Goal: Task Accomplishment & Management: Complete application form

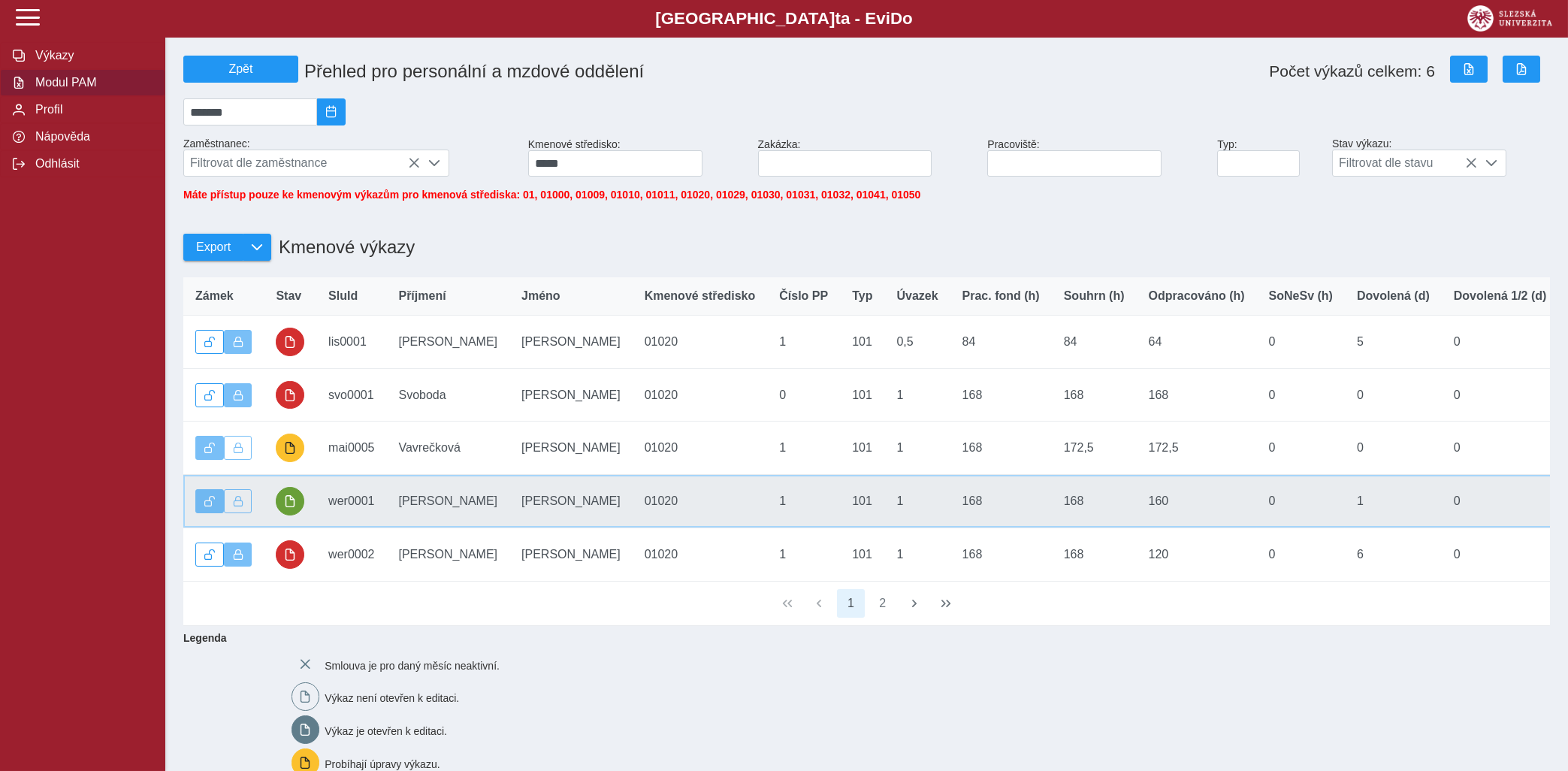
click at [360, 506] on td "SluId wer0001" at bounding box center [351, 501] width 70 height 53
click at [294, 507] on span "button" at bounding box center [290, 501] width 12 height 12
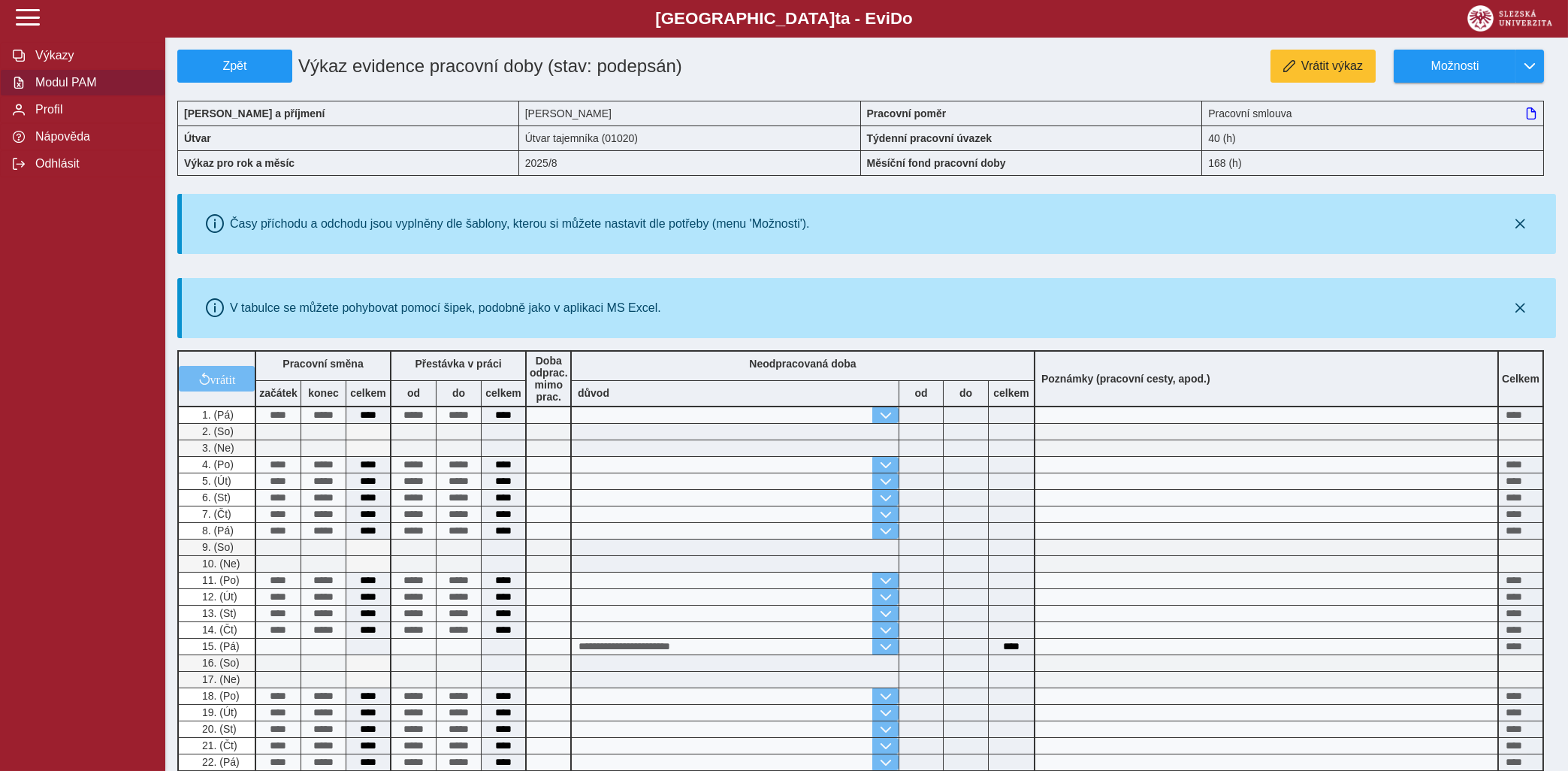
click at [73, 90] on span "Modul PAM" at bounding box center [92, 83] width 122 height 14
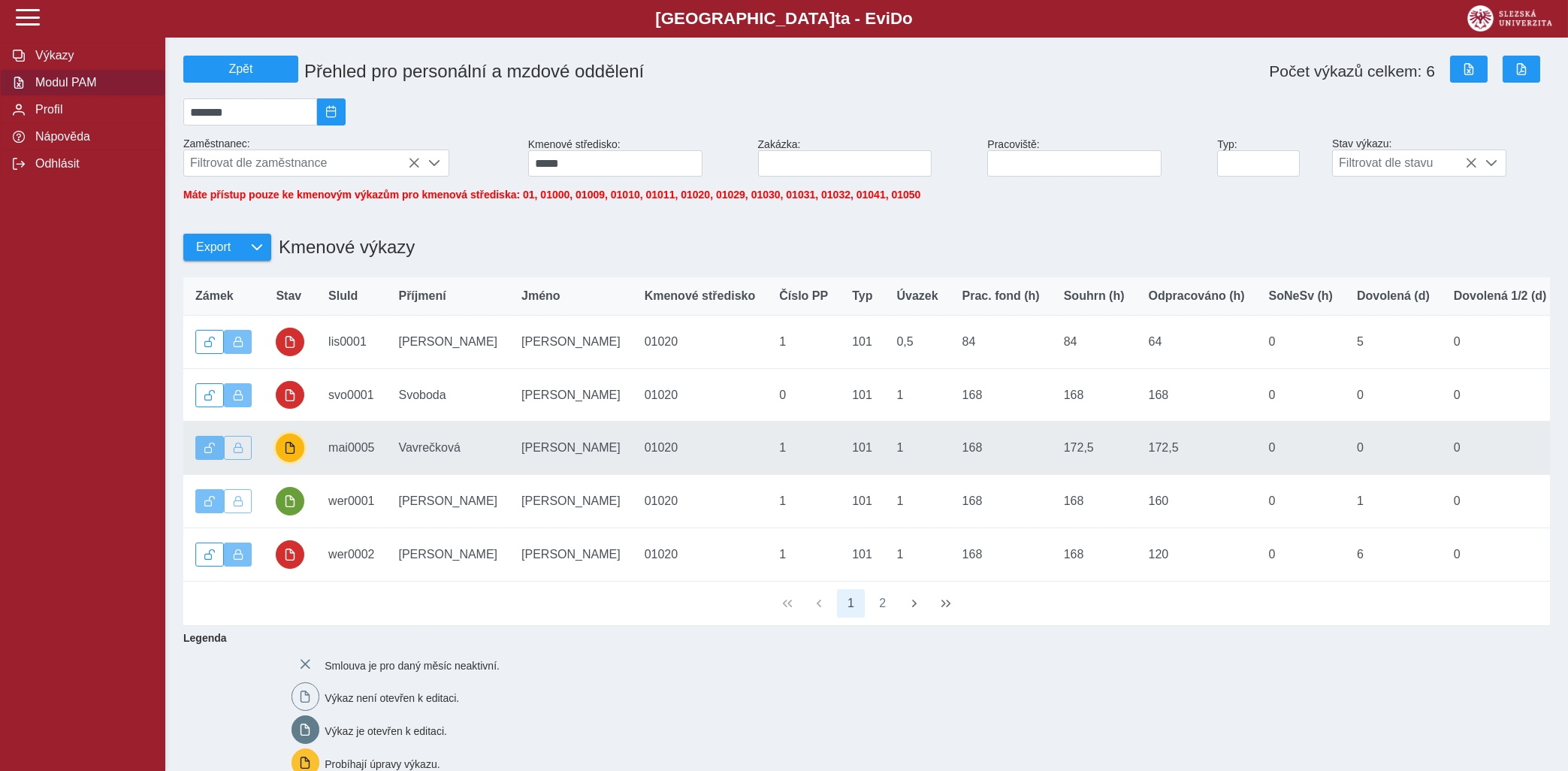
click at [289, 454] on span "button" at bounding box center [290, 448] width 12 height 12
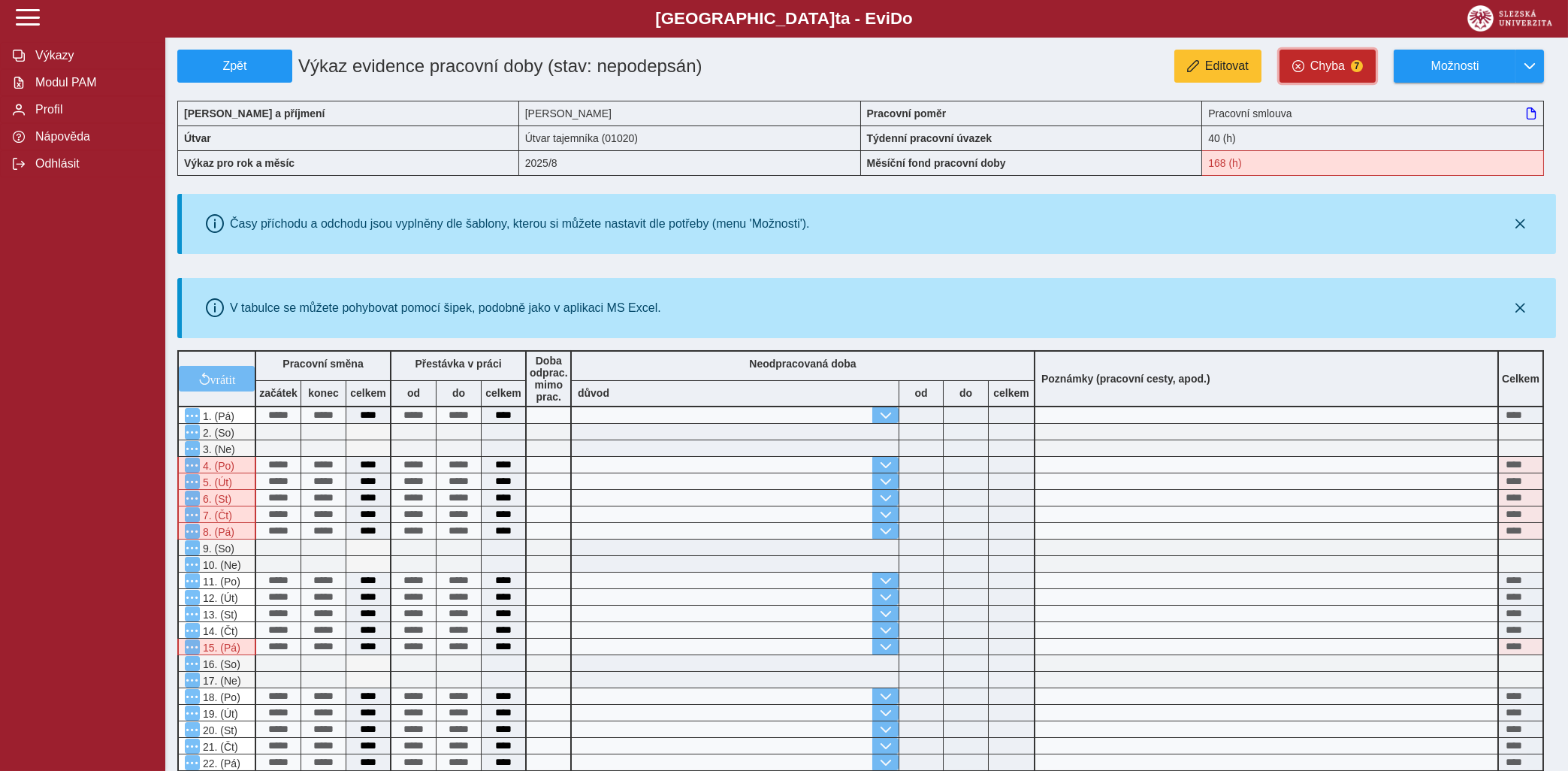
click at [1326, 65] on span "Chyba" at bounding box center [1327, 66] width 35 height 14
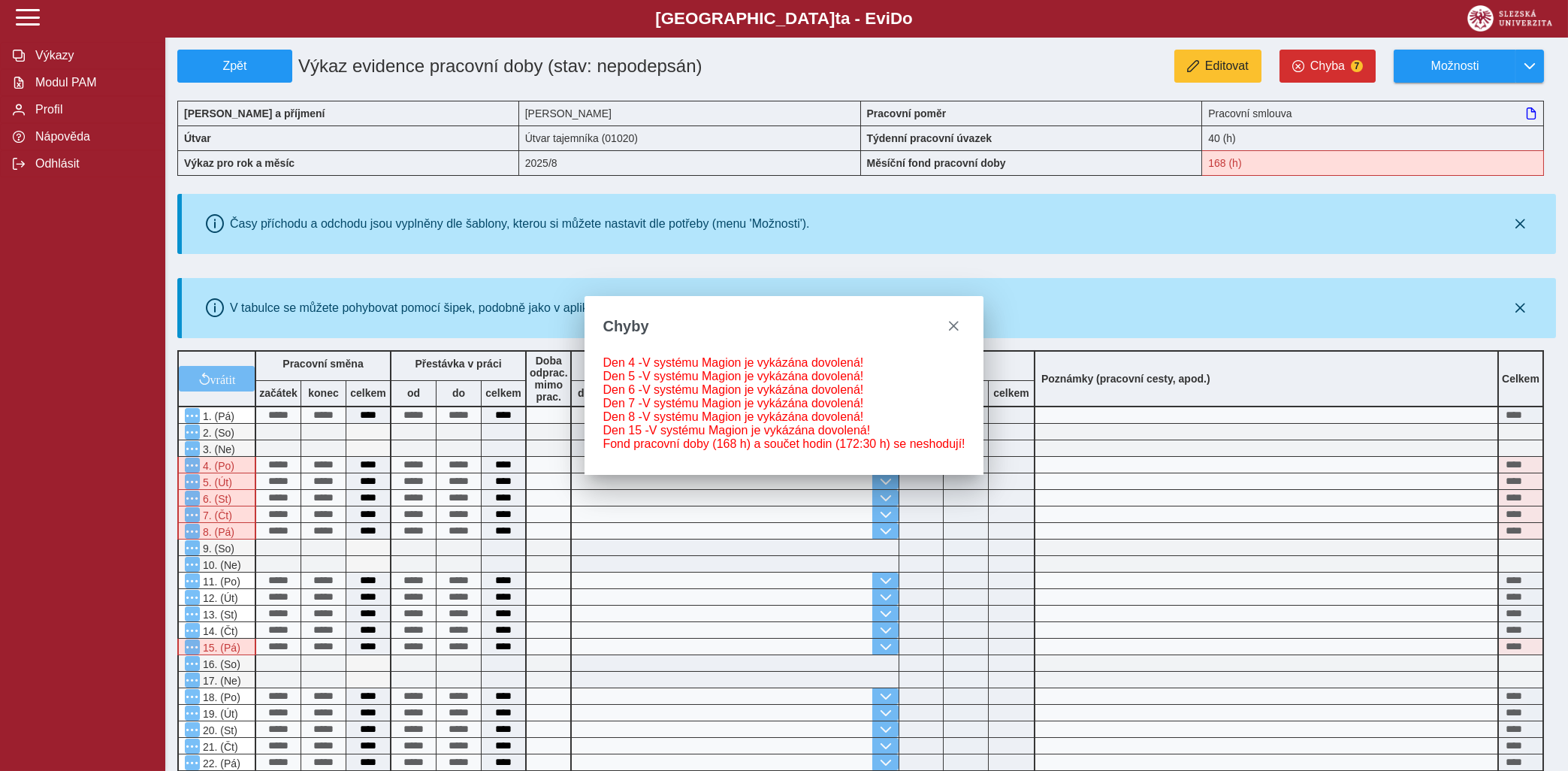
click at [1223, 272] on div "Zpět Výkaz evidence pracovní doby (stav: nepodepsán) Editovat Chyba 7 Možnosti …" at bounding box center [866, 593] width 1378 height 1087
click at [948, 320] on span "close" at bounding box center [953, 326] width 12 height 12
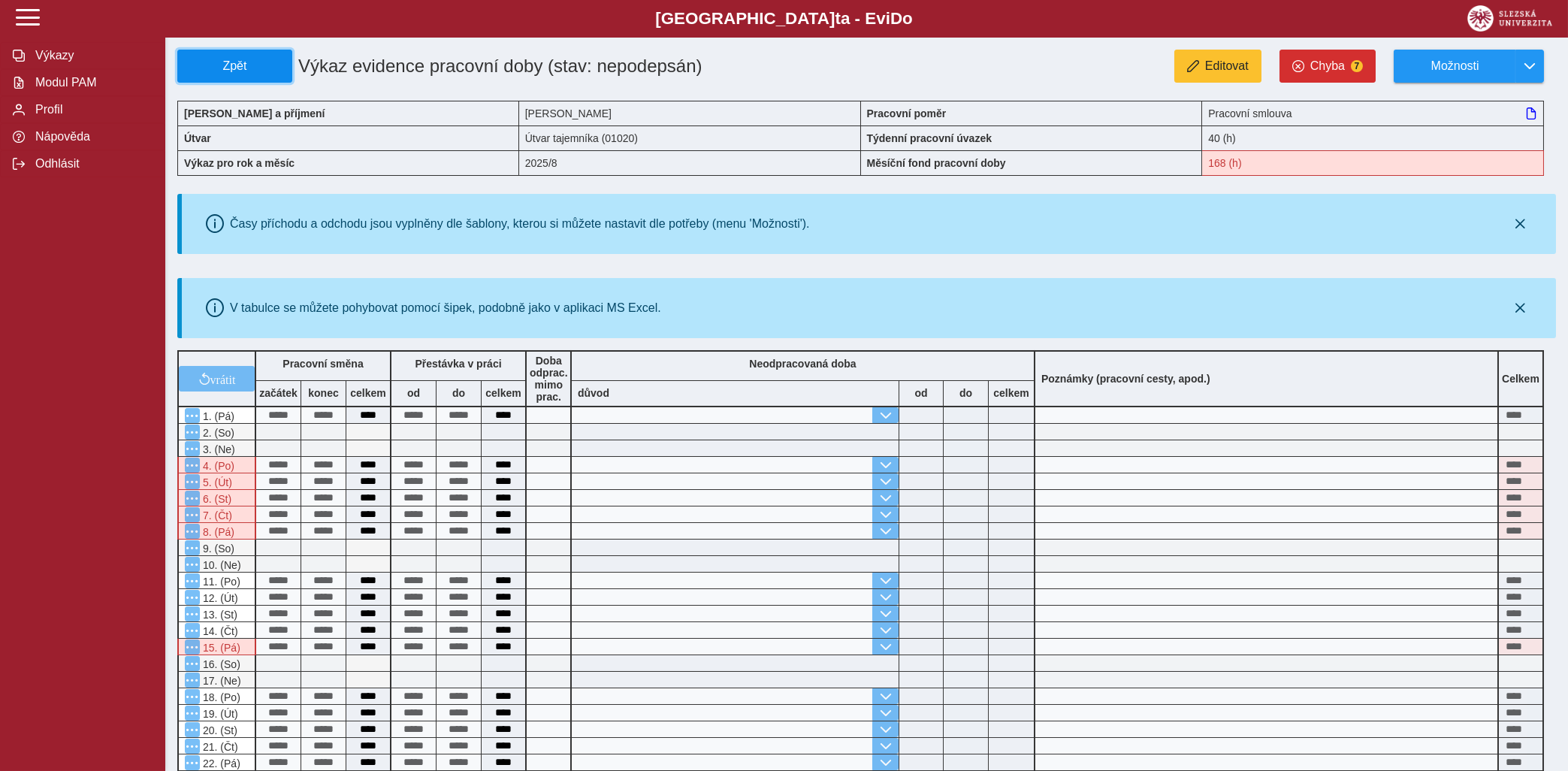
click at [215, 63] on span "Zpět" at bounding box center [234, 66] width 102 height 14
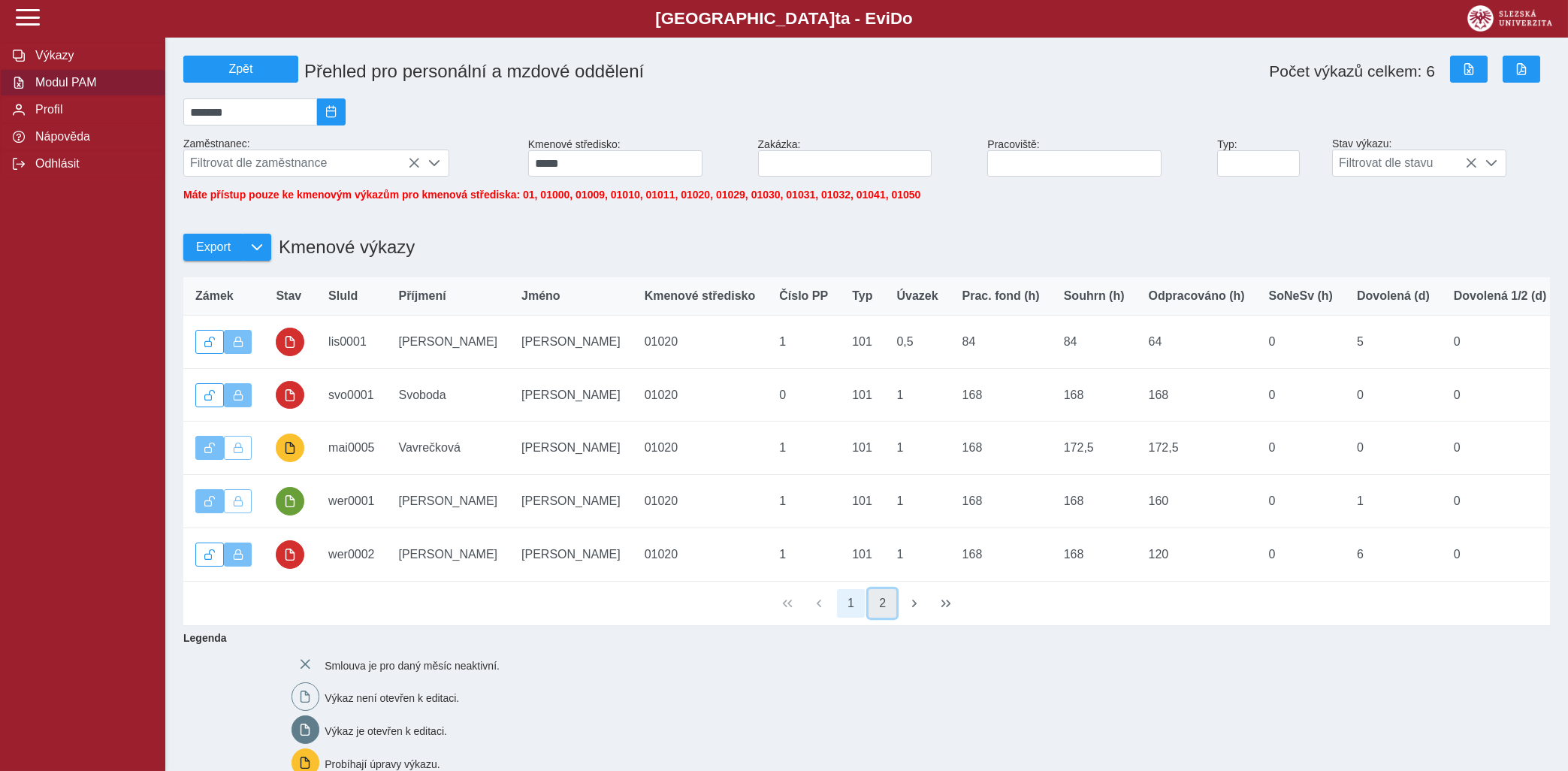
click at [880, 617] on button "2" at bounding box center [883, 603] width 29 height 29
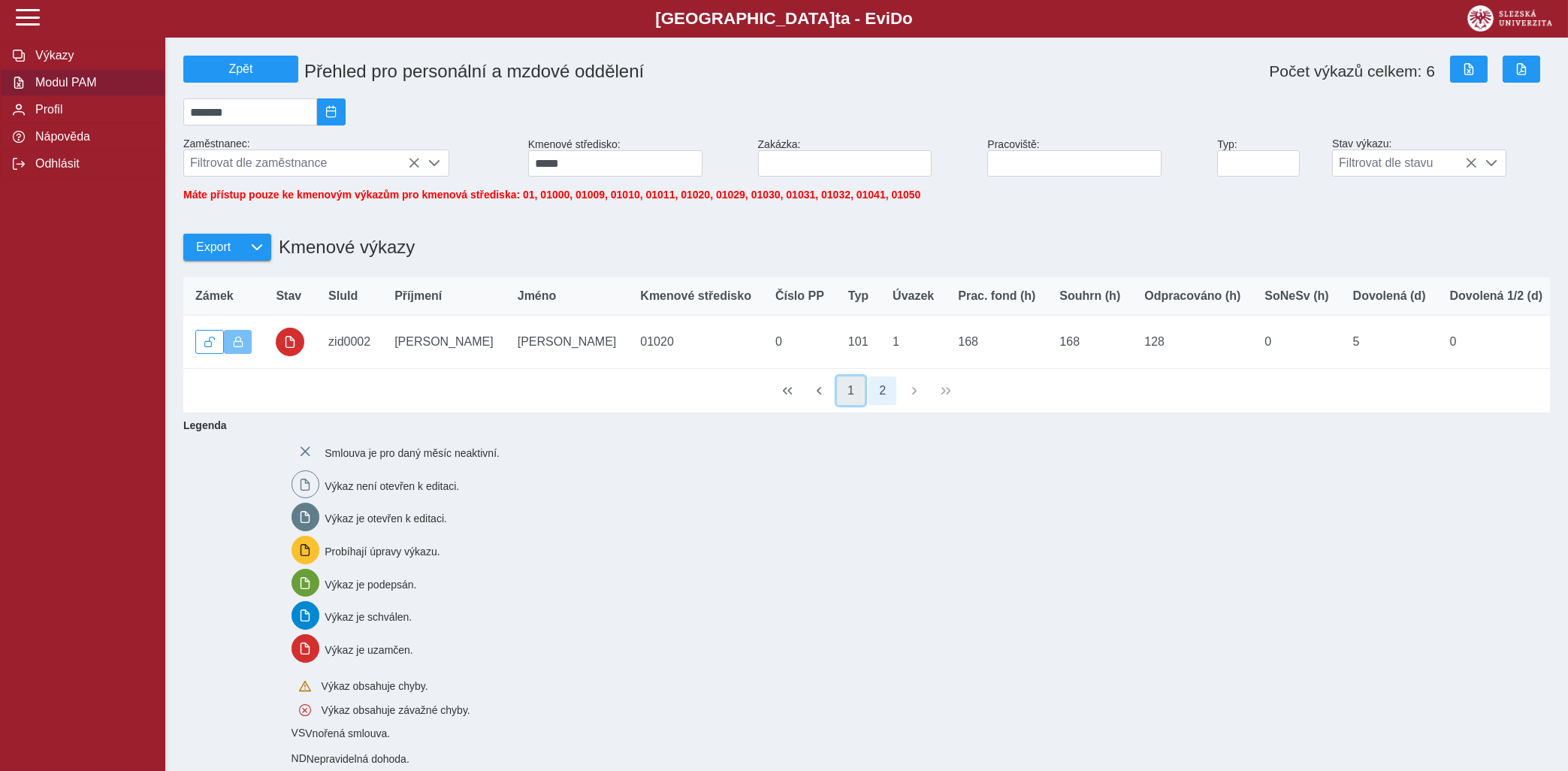
click at [858, 404] on button "1" at bounding box center [851, 391] width 29 height 29
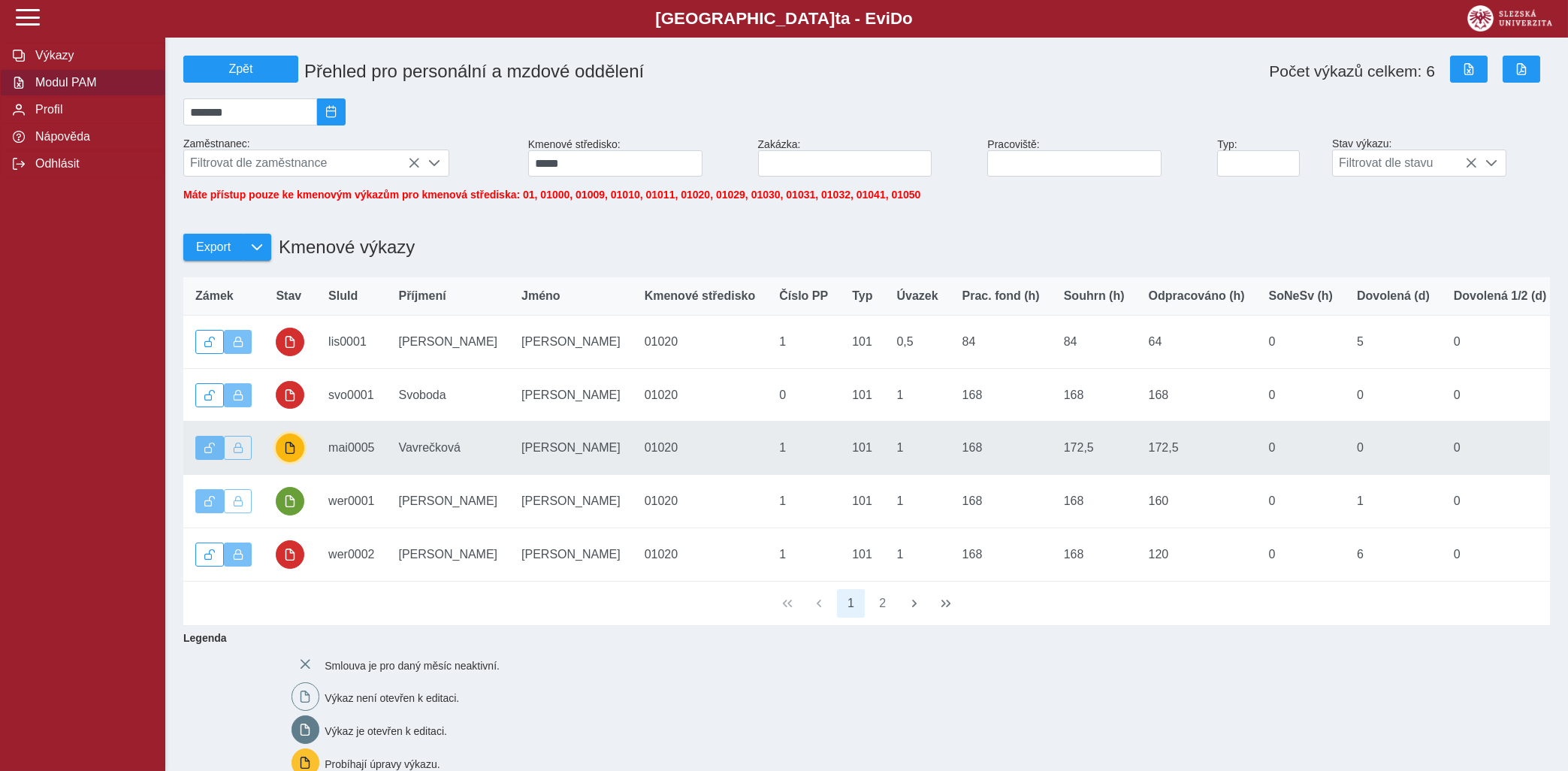
click at [292, 454] on span "button" at bounding box center [290, 448] width 12 height 12
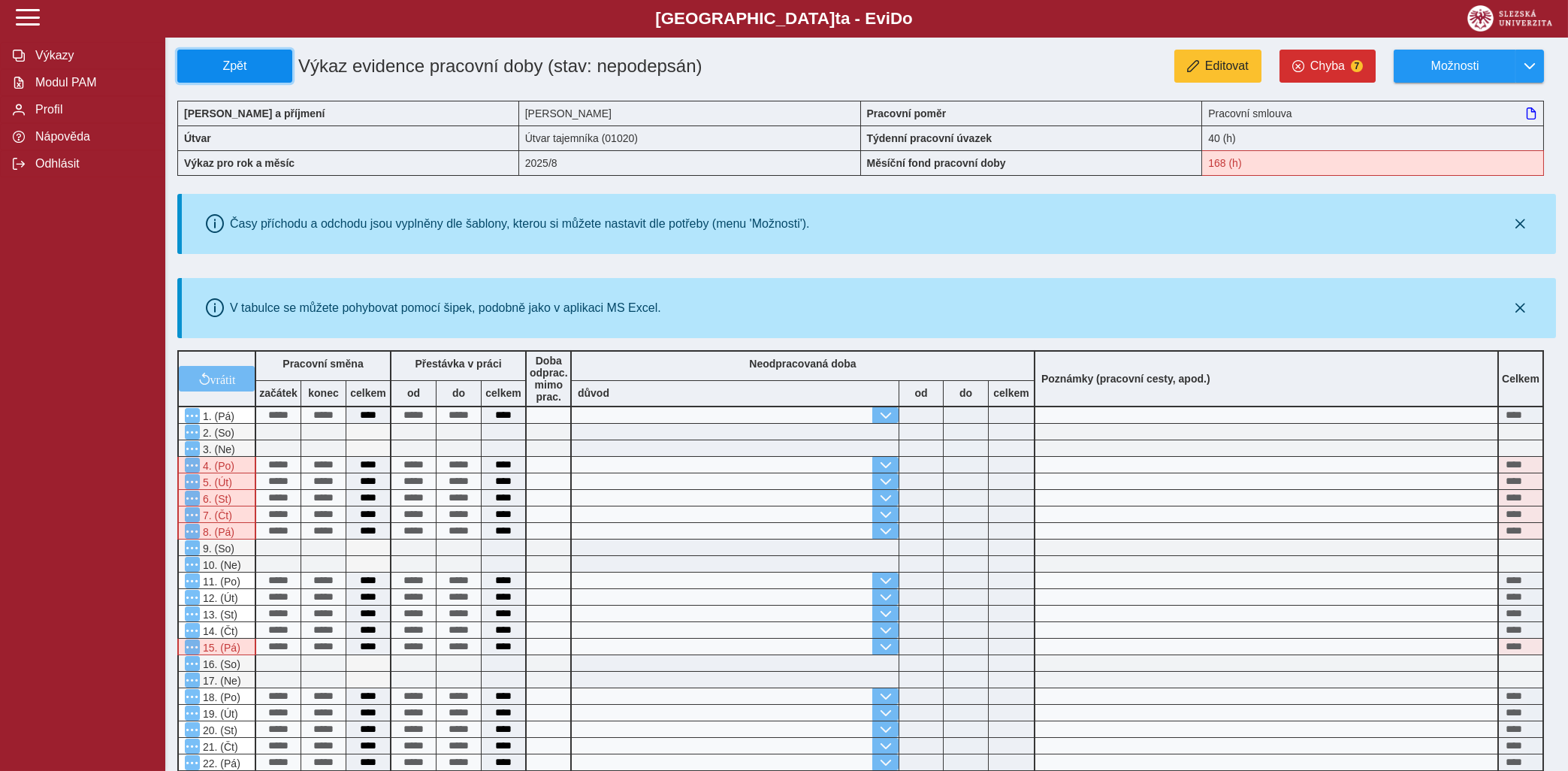
click at [193, 53] on button "Zpět" at bounding box center [235, 66] width 115 height 33
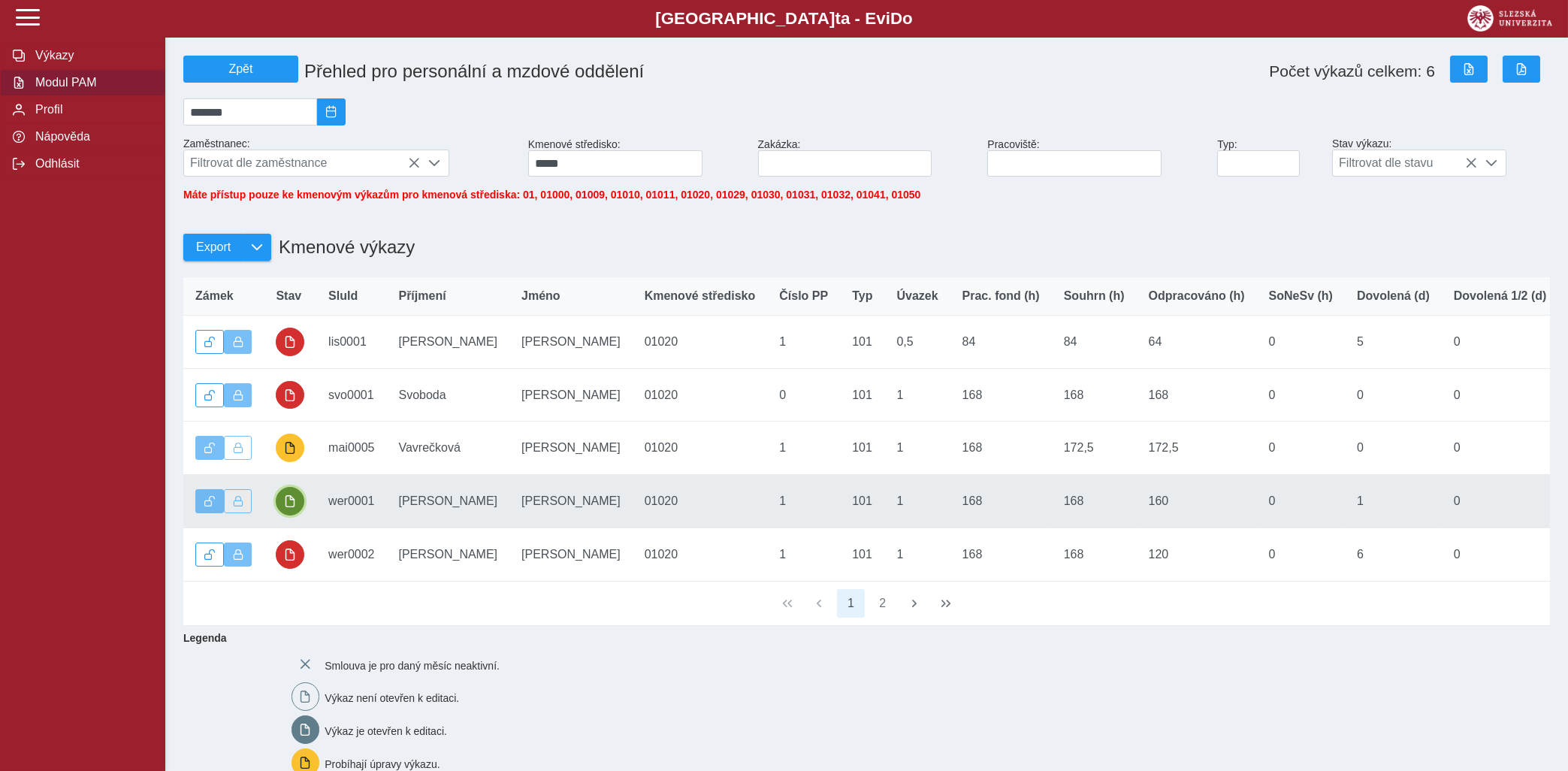
click at [287, 507] on span "button" at bounding box center [290, 501] width 12 height 12
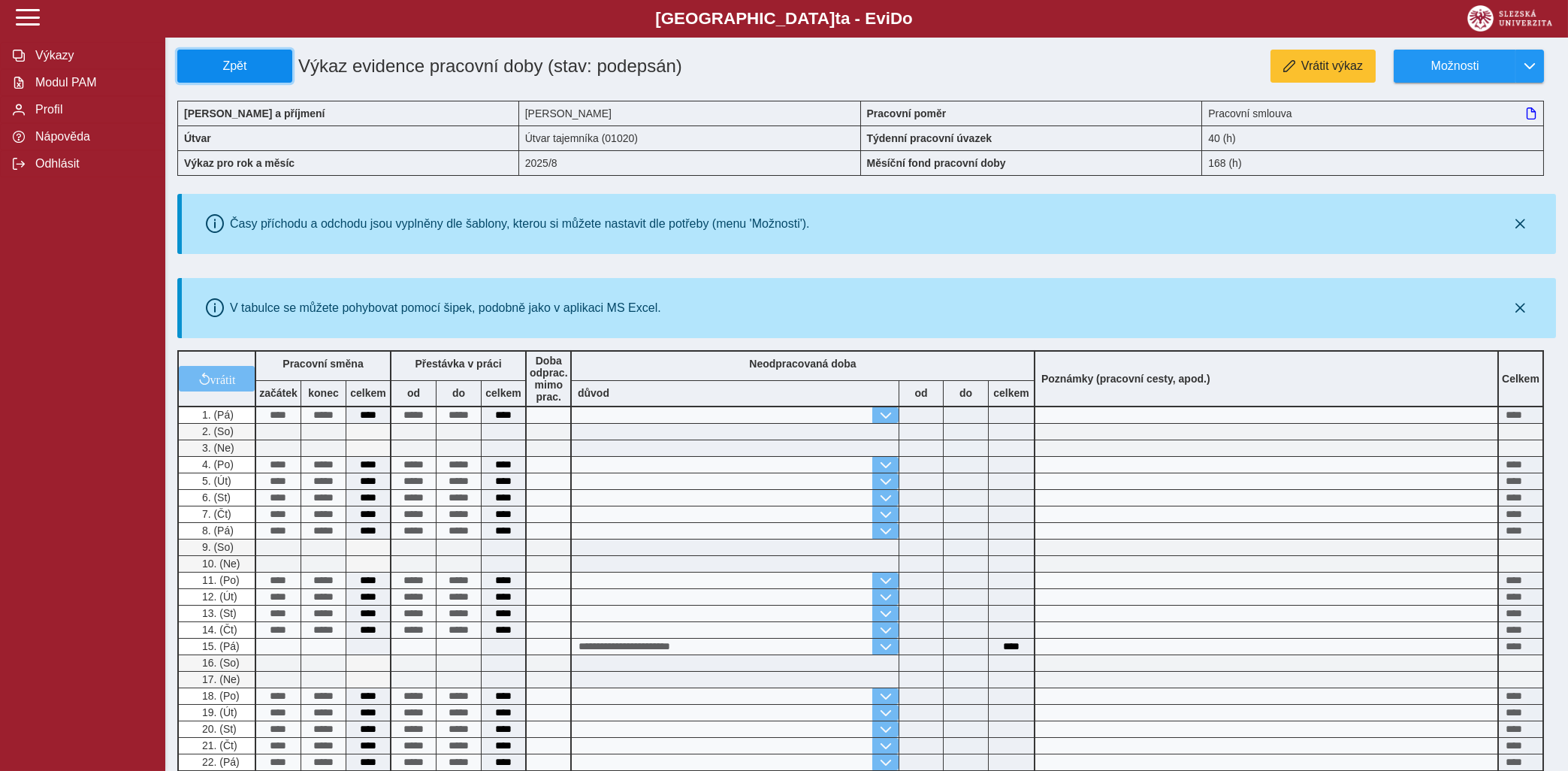
click at [229, 63] on span "Zpět" at bounding box center [234, 66] width 102 height 14
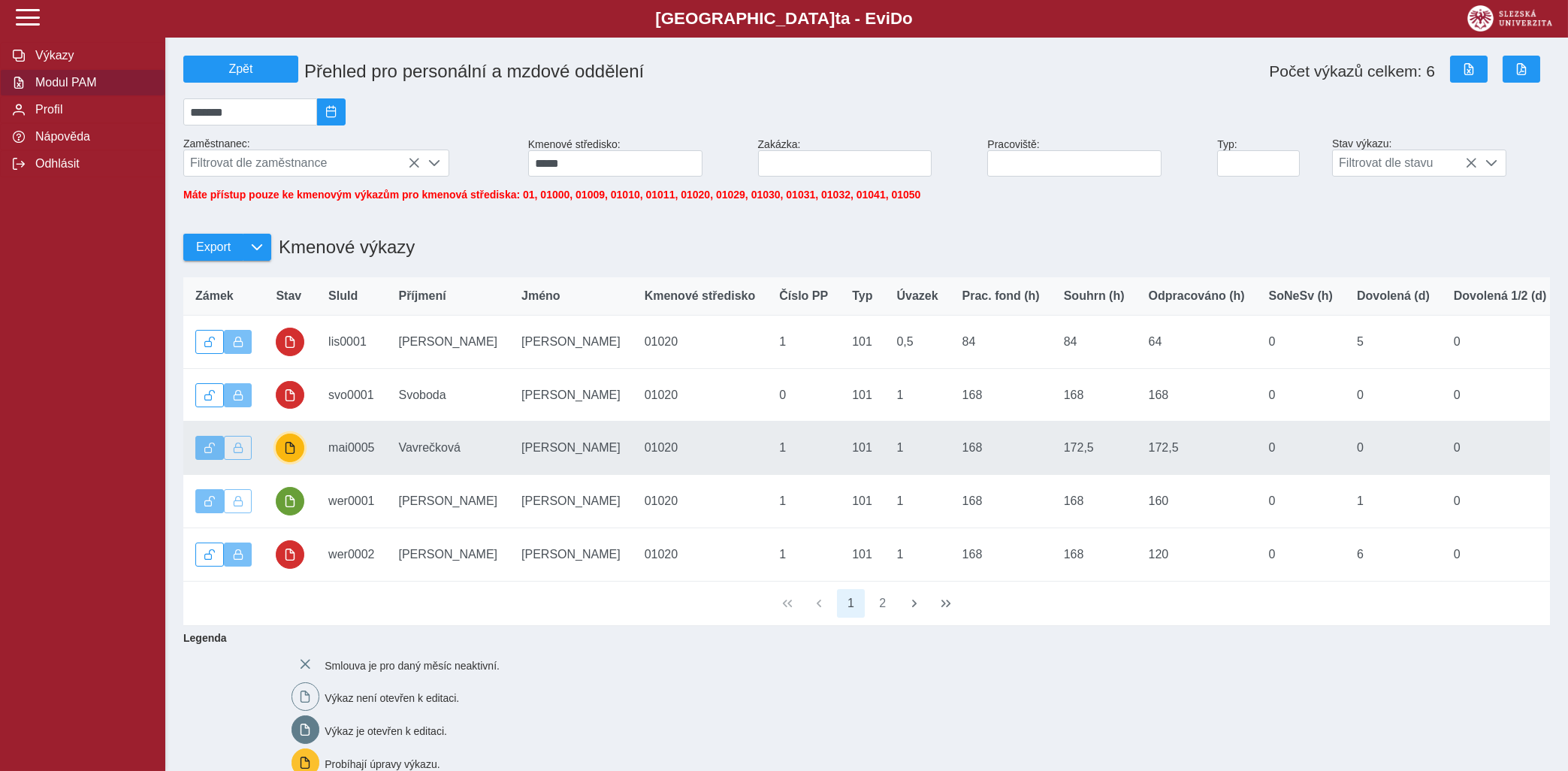
click at [290, 454] on span "button" at bounding box center [290, 448] width 12 height 12
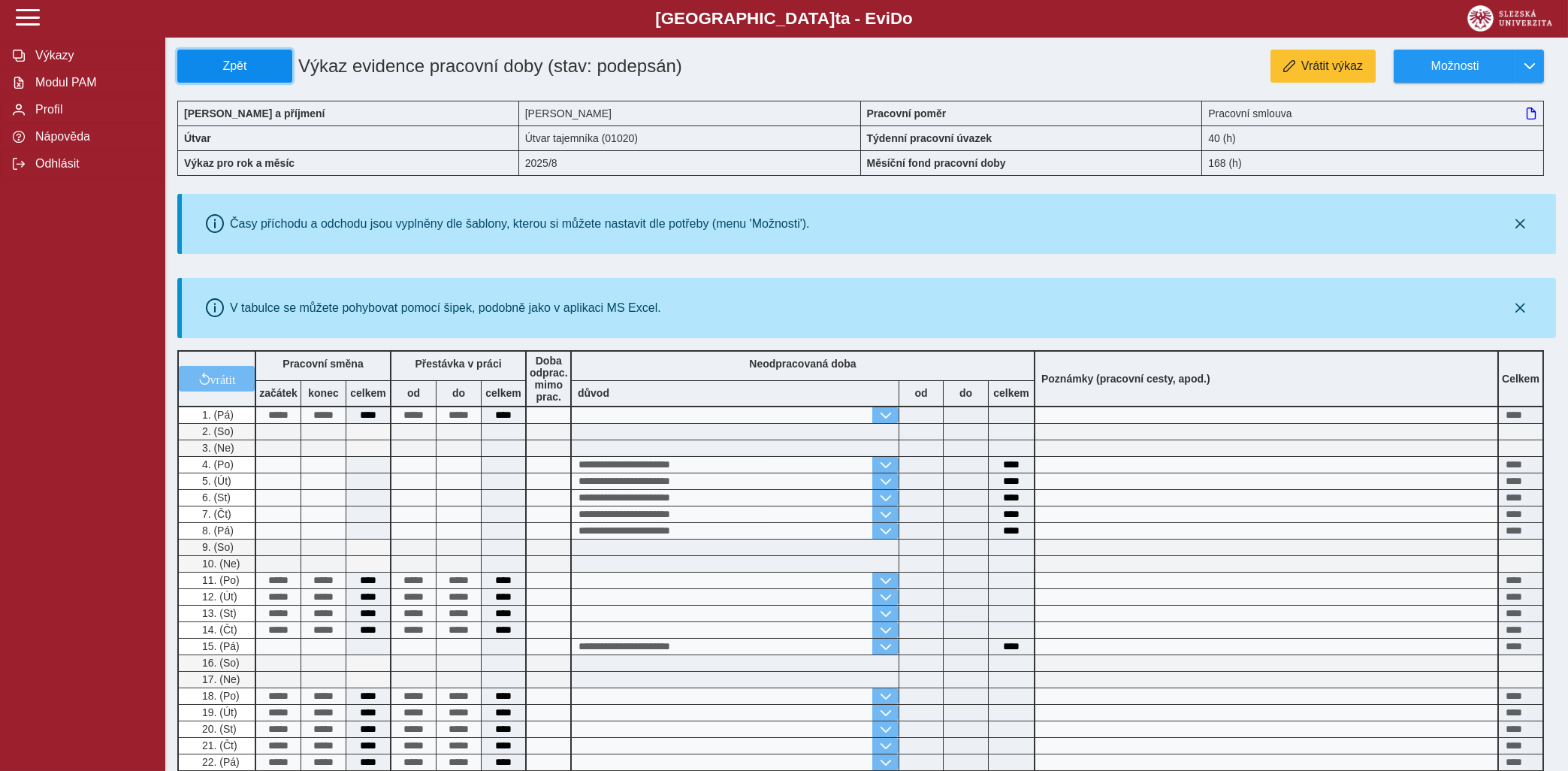
click at [225, 62] on span "Zpět" at bounding box center [234, 66] width 102 height 14
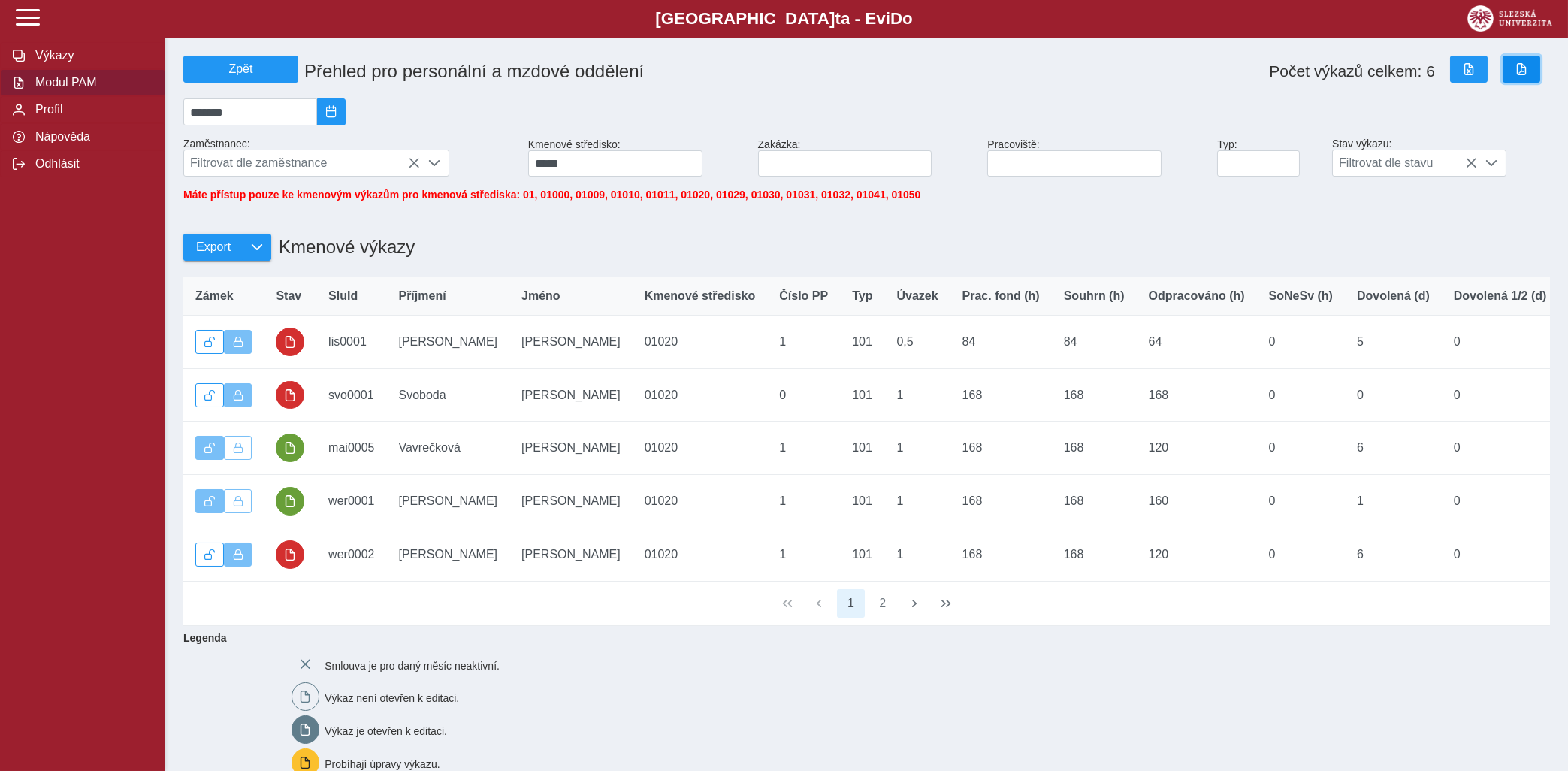
click at [1520, 67] on span "button" at bounding box center [1521, 69] width 12 height 12
